Goal: Use online tool/utility: Utilize a website feature to perform a specific function

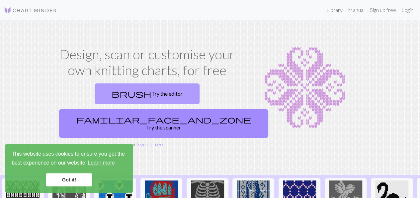
click at [95, 92] on link "brush Try the editor" at bounding box center [147, 94] width 105 height 21
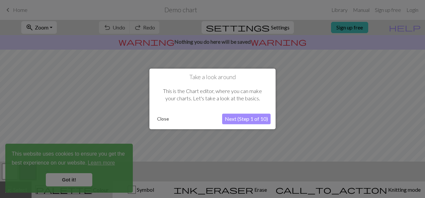
click at [232, 120] on button "Next (Step 1 of 10)" at bounding box center [246, 119] width 48 height 11
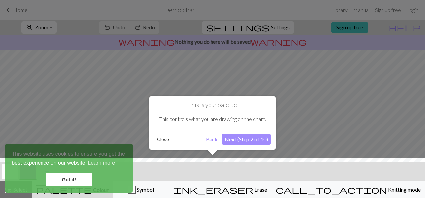
click at [233, 140] on button "Next (Step 2 of 10)" at bounding box center [246, 139] width 48 height 11
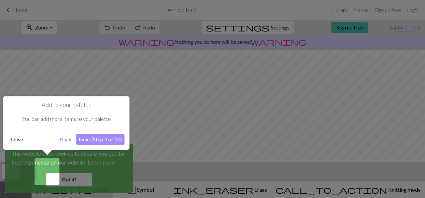
click at [102, 139] on button "Next (Step 3 of 10)" at bounding box center [100, 139] width 48 height 11
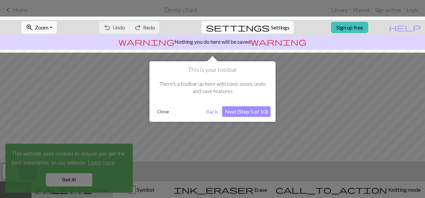
click at [68, 182] on div at bounding box center [212, 99] width 425 height 198
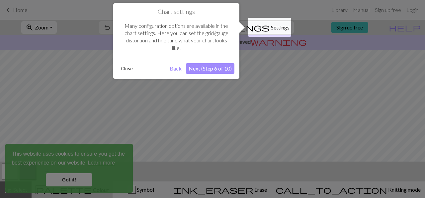
click at [195, 66] on button "Next (Step 6 of 10)" at bounding box center [210, 68] width 48 height 11
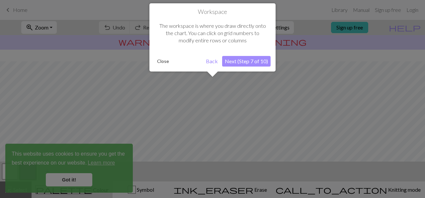
scroll to position [39, 0]
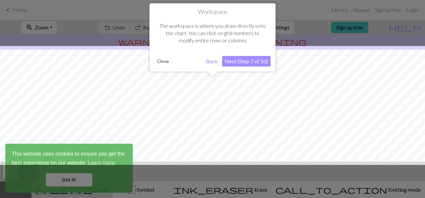
click at [252, 59] on button "Next (Step 7 of 10)" at bounding box center [246, 61] width 48 height 11
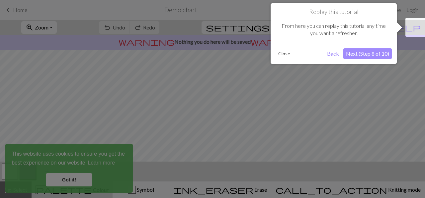
click at [381, 51] on button "Next (Step 8 of 10)" at bounding box center [367, 53] width 48 height 11
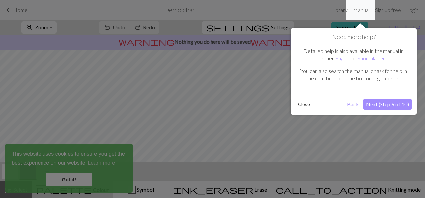
click at [384, 105] on button "Next (Step 9 of 10)" at bounding box center [387, 104] width 48 height 11
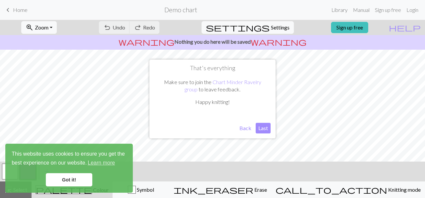
click at [263, 123] on button "Last" at bounding box center [262, 128] width 15 height 11
click at [48, 25] on span "Zoom" at bounding box center [42, 27] width 14 height 6
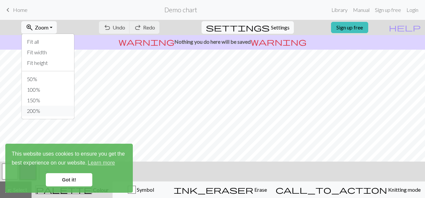
click at [46, 106] on button "200%" at bounding box center [48, 111] width 52 height 11
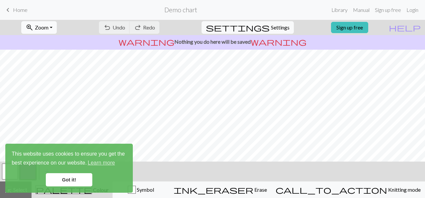
click at [57, 32] on button "zoom_in Zoom Zoom" at bounding box center [39, 27] width 36 height 13
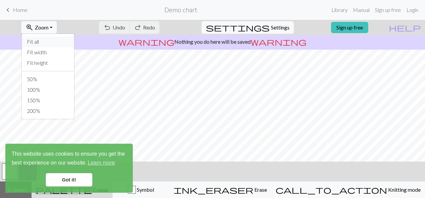
click at [57, 40] on button "Fit all" at bounding box center [48, 41] width 52 height 11
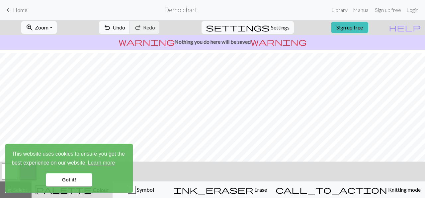
scroll to position [54, 0]
click at [276, 29] on span "Settings" at bounding box center [280, 28] width 19 height 8
select select "aran"
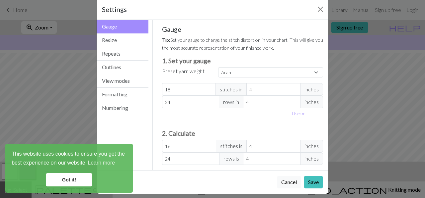
scroll to position [12, 0]
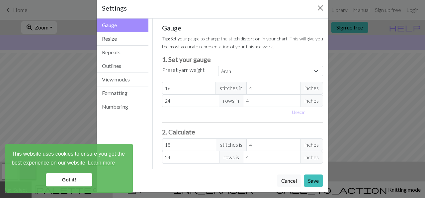
click at [381, 20] on div "Settings Gauge Gauge Resize Repeats Outlines View modes Formatting Numbering Ga…" at bounding box center [212, 99] width 425 height 198
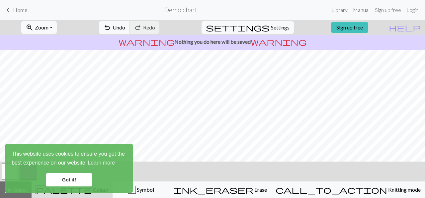
scroll to position [19, 0]
click at [261, 26] on span "settings" at bounding box center [238, 27] width 64 height 9
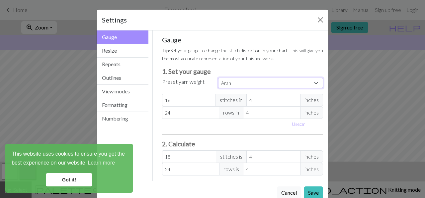
click at [236, 79] on select "Custom Square Lace Light Fingering Fingering Sport Double knit Worsted Aran Bul…" at bounding box center [270, 83] width 105 height 10
select select "dk"
click at [218, 78] on select "Custom Square Lace Light Fingering Fingering Sport Double knit Worsted Aran Bul…" at bounding box center [270, 83] width 105 height 10
type input "22"
type input "30"
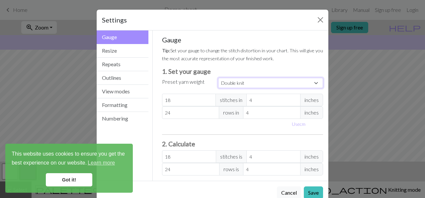
type input "22"
type input "30"
click at [198, 101] on input "22" at bounding box center [189, 100] width 54 height 13
type input "2"
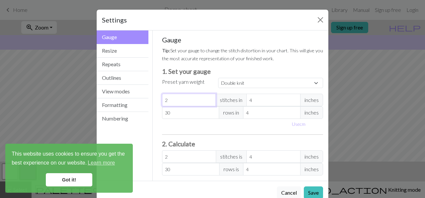
type input "0"
type input "2"
type input "28"
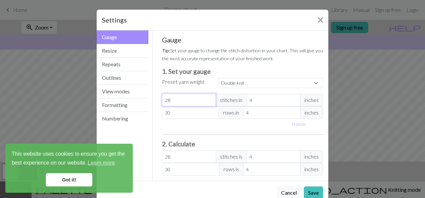
type input "2"
type input "20"
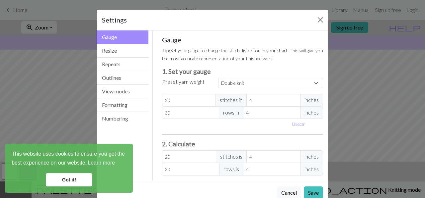
click at [301, 100] on span "inches" at bounding box center [311, 100] width 23 height 13
type input "5"
type input "16"
click at [293, 98] on input "5" at bounding box center [273, 100] width 54 height 13
click at [297, 124] on button "Use cm" at bounding box center [299, 124] width 20 height 10
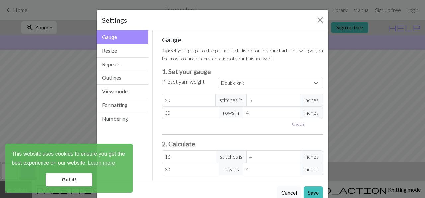
type input "12.7"
type input "10.16"
click at [265, 102] on input "12.7" at bounding box center [279, 100] width 58 height 13
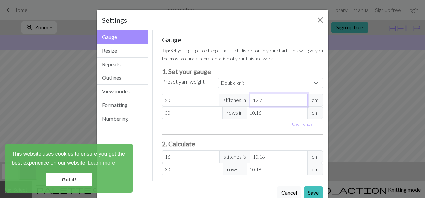
type input "12"
type input "16.93"
type input "1"
type input "203.2"
type input "8"
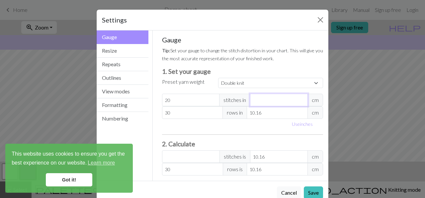
type input "25.4"
type input "8"
click at [192, 111] on input "30" at bounding box center [192, 113] width 61 height 13
click at [264, 109] on input "10.16" at bounding box center [277, 113] width 61 height 13
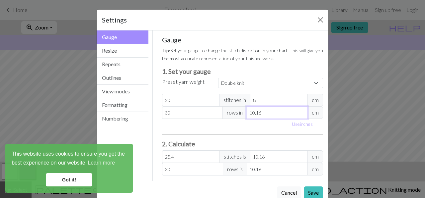
type input "10.1"
type input "30.18"
type input "10"
type input "30.48"
type input "1"
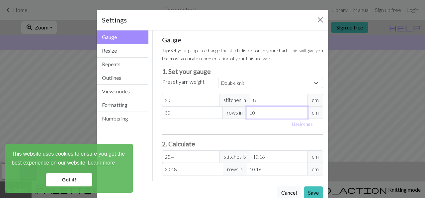
type input "304.8"
type input "8"
type input "38.1"
type input "8"
click at [245, 131] on div "Gauge Tip: Set your gauge to change the stitch distortion in your chart. This w…" at bounding box center [242, 106] width 161 height 140
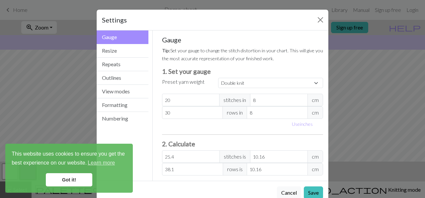
scroll to position [14, 0]
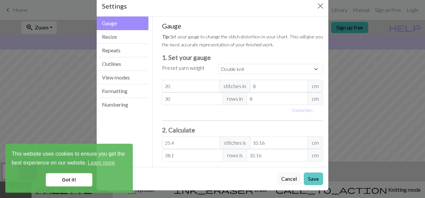
click at [312, 180] on button "Save" at bounding box center [313, 179] width 19 height 13
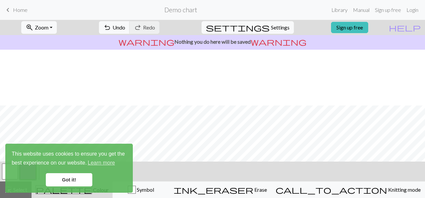
scroll to position [56, 0]
click at [83, 179] on link "Got it!" at bounding box center [69, 180] width 46 height 13
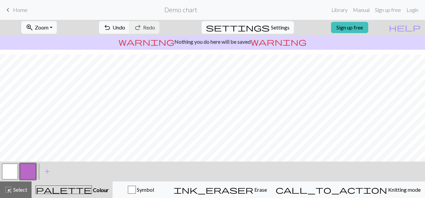
click at [271, 25] on span "Settings" at bounding box center [280, 28] width 19 height 8
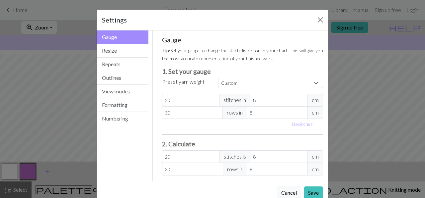
scroll to position [14, 0]
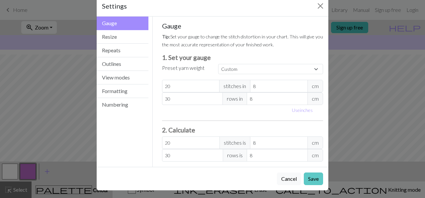
click at [307, 177] on button "Save" at bounding box center [313, 179] width 19 height 13
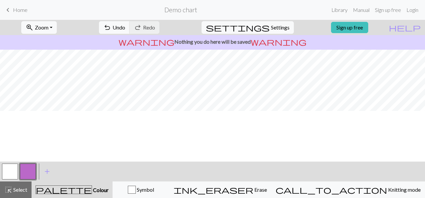
scroll to position [0, 0]
click at [275, 24] on span "Settings" at bounding box center [280, 28] width 19 height 8
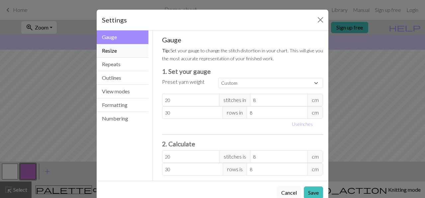
click at [126, 50] on button "Resize" at bounding box center [123, 51] width 52 height 14
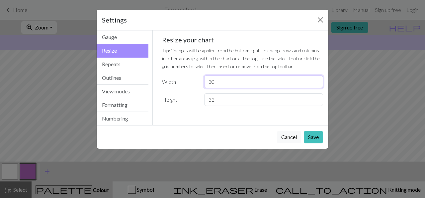
click at [226, 79] on input "30" at bounding box center [263, 82] width 119 height 13
click at [113, 74] on button "Outlines" at bounding box center [123, 78] width 52 height 14
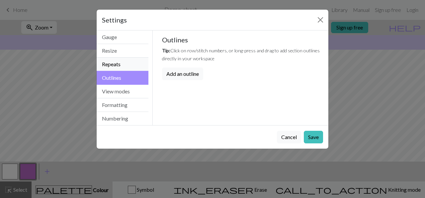
click at [117, 64] on button "Repeats" at bounding box center [123, 65] width 52 height 14
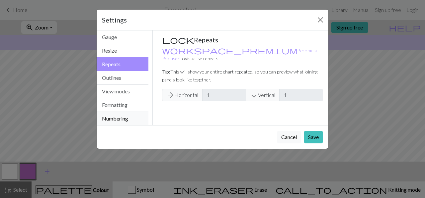
click at [117, 116] on button "Numbering" at bounding box center [123, 118] width 52 height 13
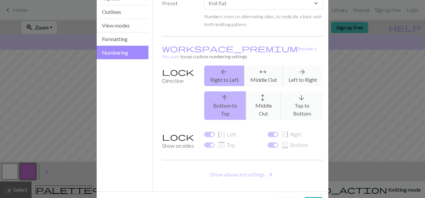
scroll to position [75, 0]
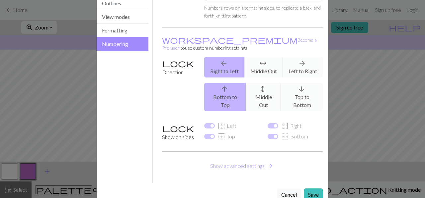
drag, startPoint x: 148, startPoint y: 144, endPoint x: 128, endPoint y: 83, distance: 64.6
click at [128, 83] on div "Gauge Resize Repeats Outlines View modes Formatting Numbering" at bounding box center [123, 69] width 60 height 227
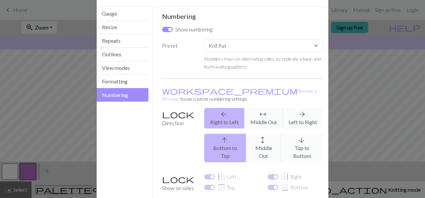
scroll to position [23, 0]
click at [126, 81] on button "Formatting" at bounding box center [123, 82] width 52 height 14
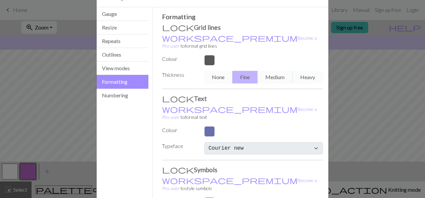
scroll to position [20, 0]
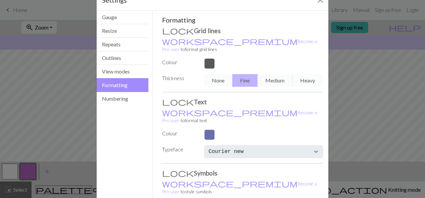
click at [276, 74] on div "None Fine Medium Heavy" at bounding box center [263, 80] width 127 height 13
click at [265, 74] on div "None Fine Medium Heavy" at bounding box center [263, 80] width 127 height 13
click at [250, 98] on h3 "Text" at bounding box center [242, 102] width 161 height 8
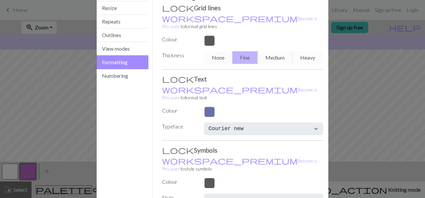
scroll to position [0, 0]
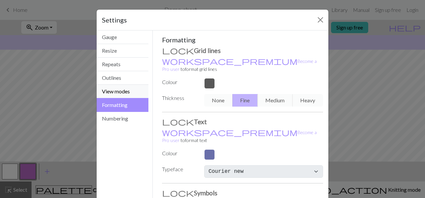
click at [109, 89] on button "View modes" at bounding box center [123, 92] width 52 height 14
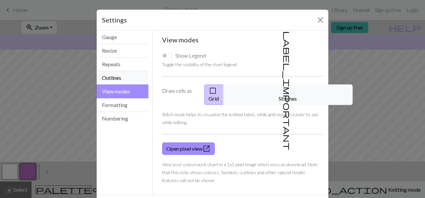
click at [118, 75] on button "Outlines" at bounding box center [123, 78] width 52 height 14
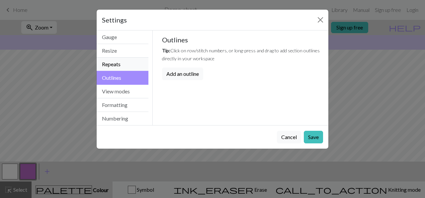
click at [123, 60] on button "Repeats" at bounding box center [123, 65] width 52 height 14
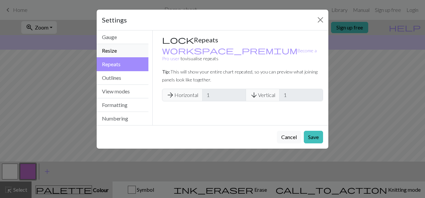
click at [135, 47] on button "Resize" at bounding box center [123, 51] width 52 height 14
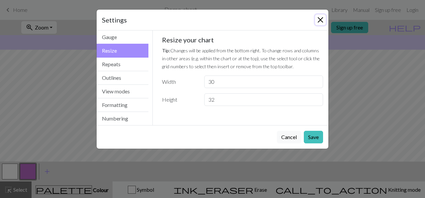
click at [318, 20] on button "Close" at bounding box center [320, 20] width 11 height 11
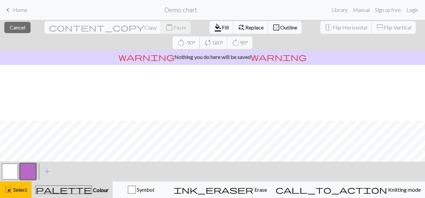
scroll to position [56, 0]
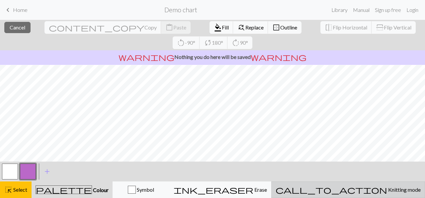
click at [387, 189] on span "Knitting mode" at bounding box center [404, 190] width 34 height 6
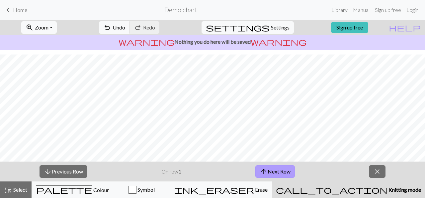
click at [257, 169] on button "arrow_upward Next Row" at bounding box center [274, 172] width 39 height 13
click at [176, 171] on p "On row 4" at bounding box center [171, 172] width 20 height 8
click at [74, 169] on button "arrow_downward Previous Row" at bounding box center [63, 172] width 48 height 13
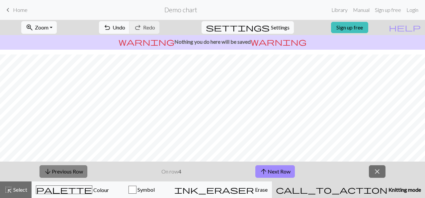
click at [74, 169] on button "arrow_downward Previous Row" at bounding box center [63, 172] width 48 height 13
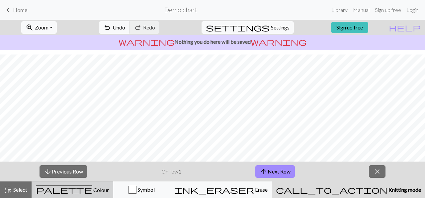
click at [92, 188] on span "Colour" at bounding box center [100, 190] width 17 height 6
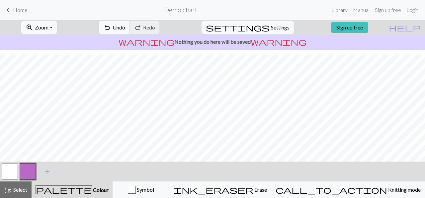
click at [26, 170] on button "button" at bounding box center [28, 172] width 16 height 16
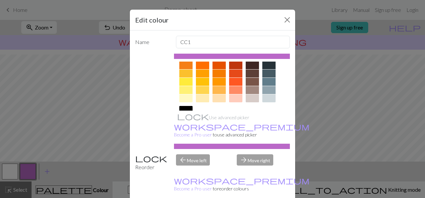
scroll to position [96, 0]
click at [271, 65] on div at bounding box center [268, 65] width 13 height 8
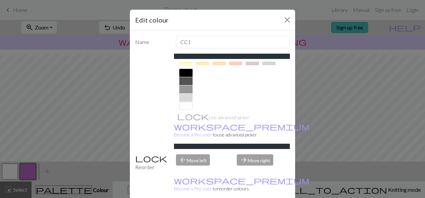
scroll to position [133, 0]
click at [181, 105] on div at bounding box center [185, 106] width 13 height 8
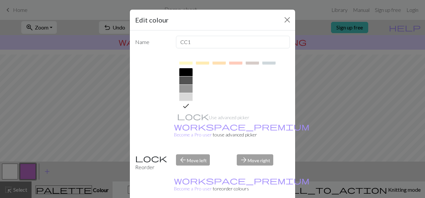
click at [79, 122] on div "Edit colour Name CC1 Use advanced picker workspace_premium Become a Pro user to…" at bounding box center [212, 99] width 425 height 198
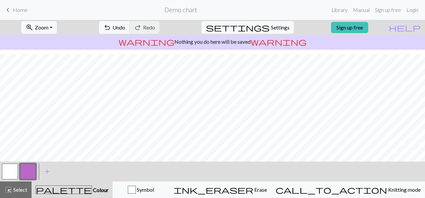
click at [8, 166] on button "button" at bounding box center [10, 172] width 16 height 16
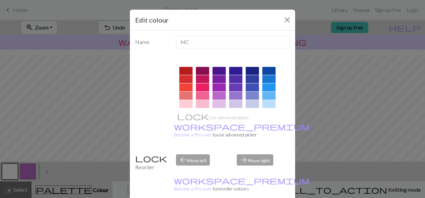
scroll to position [139, 0]
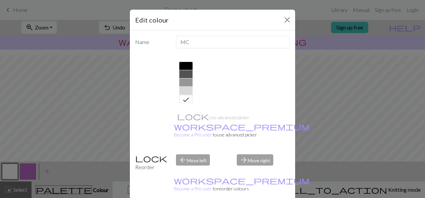
click at [184, 67] on div at bounding box center [185, 66] width 13 height 8
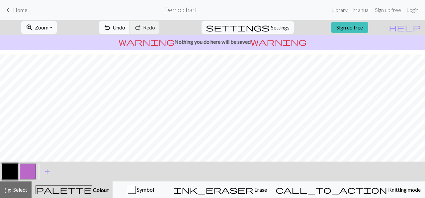
click at [28, 169] on button "button" at bounding box center [28, 172] width 16 height 16
click at [27, 166] on button "button" at bounding box center [28, 172] width 16 height 16
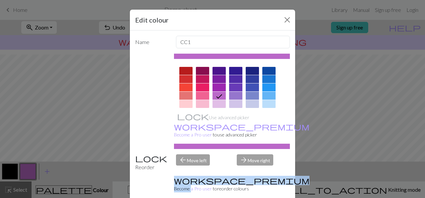
click at [27, 166] on div "Edit colour Name CC1 Use advanced picker workspace_premium Become a Pro user to…" at bounding box center [212, 99] width 425 height 198
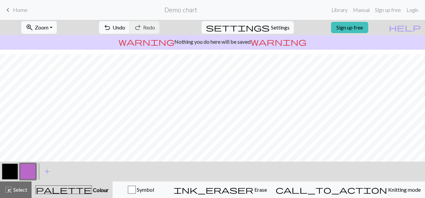
click at [29, 171] on button "button" at bounding box center [28, 172] width 16 height 16
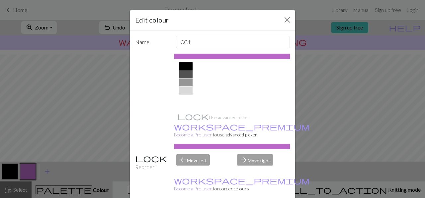
click at [184, 97] on div at bounding box center [185, 99] width 13 height 8
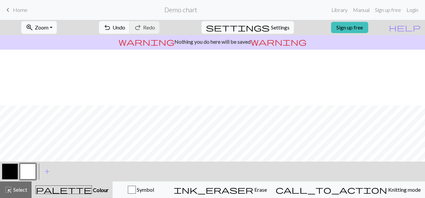
scroll to position [56, 0]
